Goal: Task Accomplishment & Management: Manage account settings

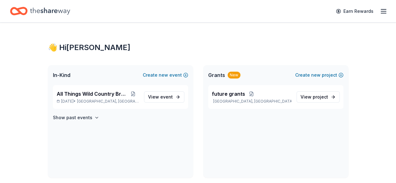
click at [46, 13] on icon "Home" at bounding box center [50, 11] width 40 height 13
click at [106, 94] on span "All Things Wild Country Brunch" at bounding box center [92, 94] width 71 height 8
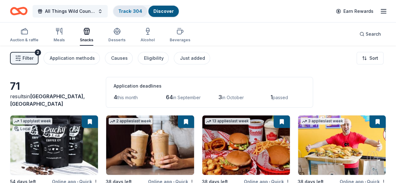
click at [137, 14] on div "Track · 304" at bounding box center [130, 11] width 34 height 11
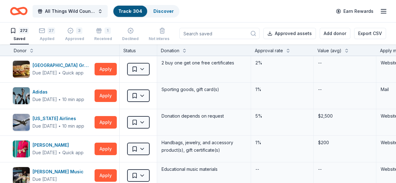
click at [211, 12] on div "All Things Wild Country Brunch Track · 304 Discover Earn Rewards" at bounding box center [198, 11] width 376 height 15
click at [48, 36] on div "Applied" at bounding box center [47, 38] width 16 height 5
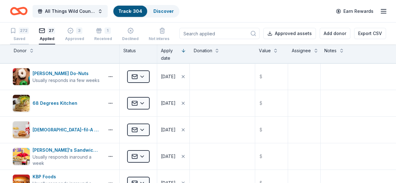
click at [29, 35] on div "272 Saved" at bounding box center [19, 35] width 19 height 14
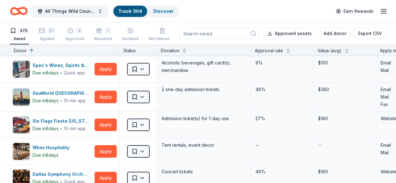
click at [16, 33] on icon "button" at bounding box center [13, 31] width 6 height 6
click at [23, 18] on icon "Home" at bounding box center [19, 11] width 18 height 15
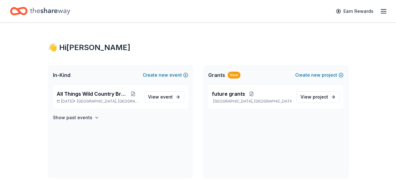
click at [63, 76] on span "In-Kind" at bounding box center [62, 75] width 18 height 8
click at [69, 95] on span "All Things Wild Country Brunch" at bounding box center [92, 94] width 71 height 8
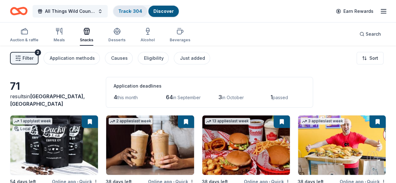
click at [144, 13] on div "Track · 304" at bounding box center [130, 11] width 34 height 11
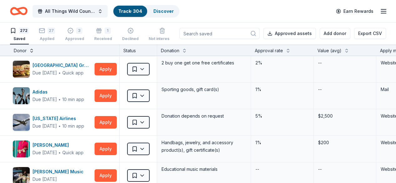
click at [34, 51] on button at bounding box center [31, 50] width 5 height 6
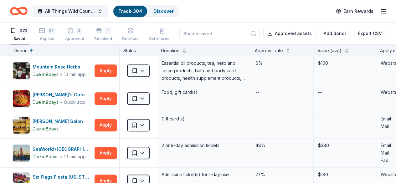
scroll to position [186, 0]
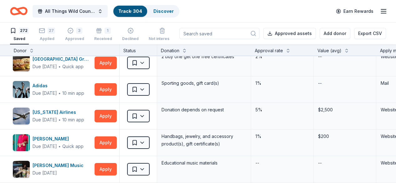
scroll to position [19, 0]
